Goal: Find specific page/section: Find specific page/section

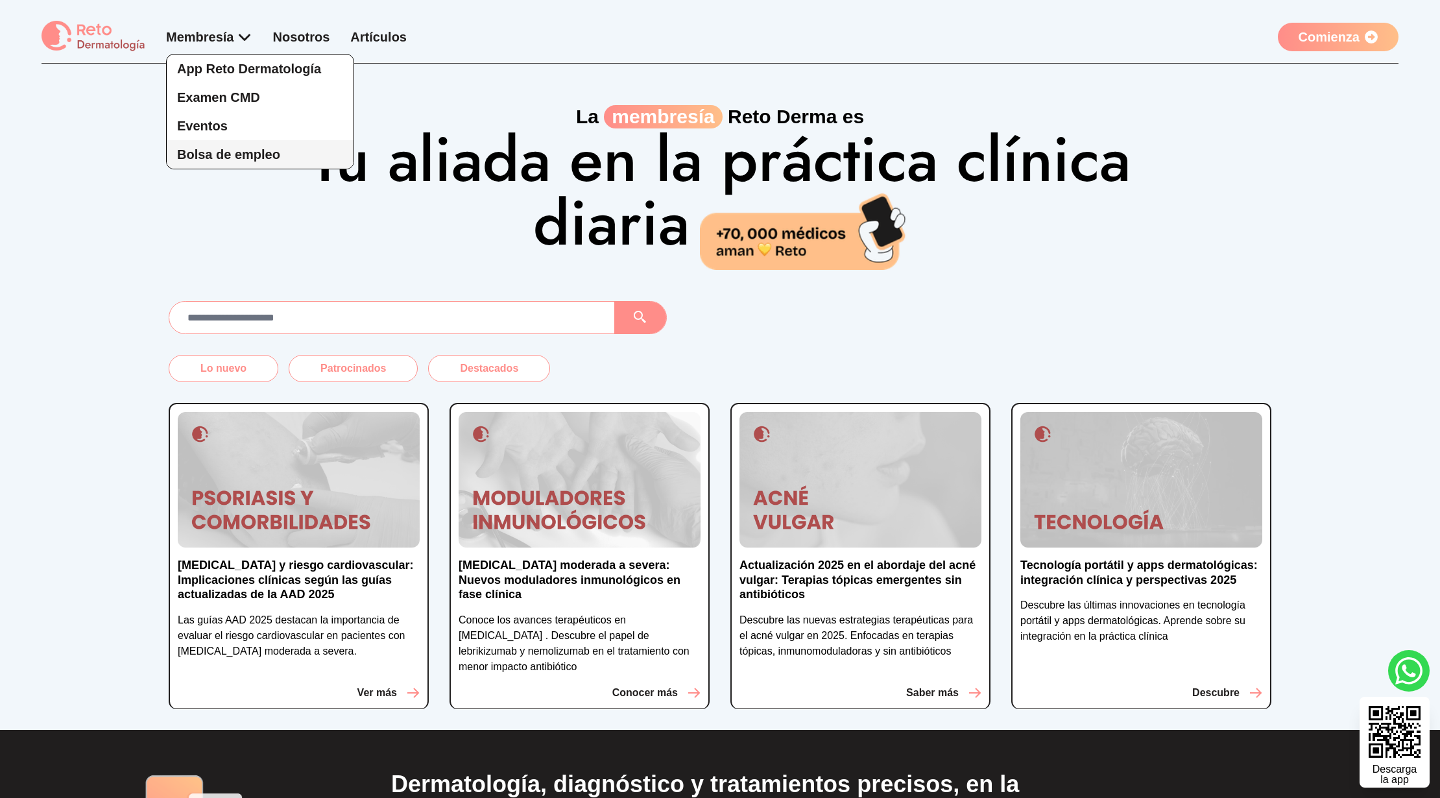
click at [234, 149] on span "Bolsa de empleo" at bounding box center [228, 154] width 103 height 14
click at [245, 147] on span "Bolsa de empleo" at bounding box center [228, 154] width 103 height 14
